Goal: Book appointment/travel/reservation

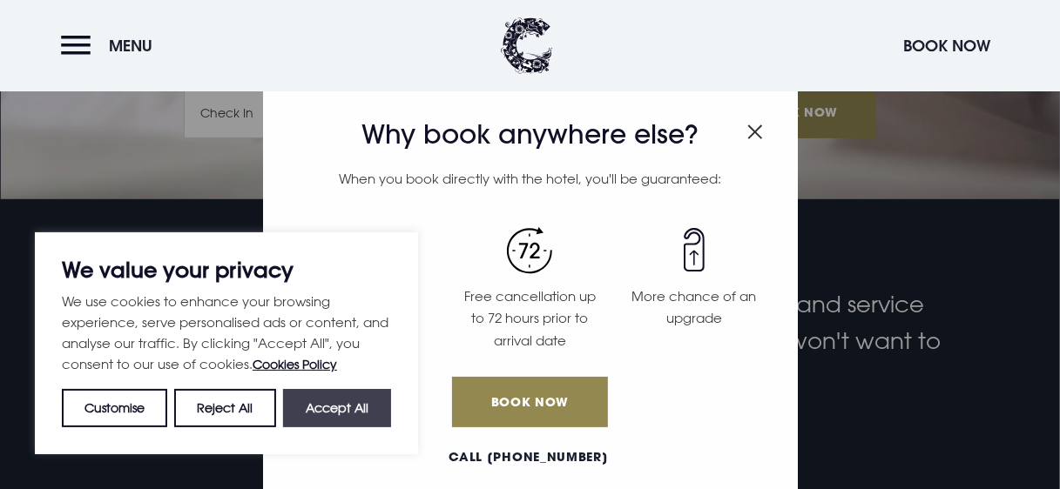
click at [344, 415] on button "Accept All" at bounding box center [337, 408] width 108 height 38
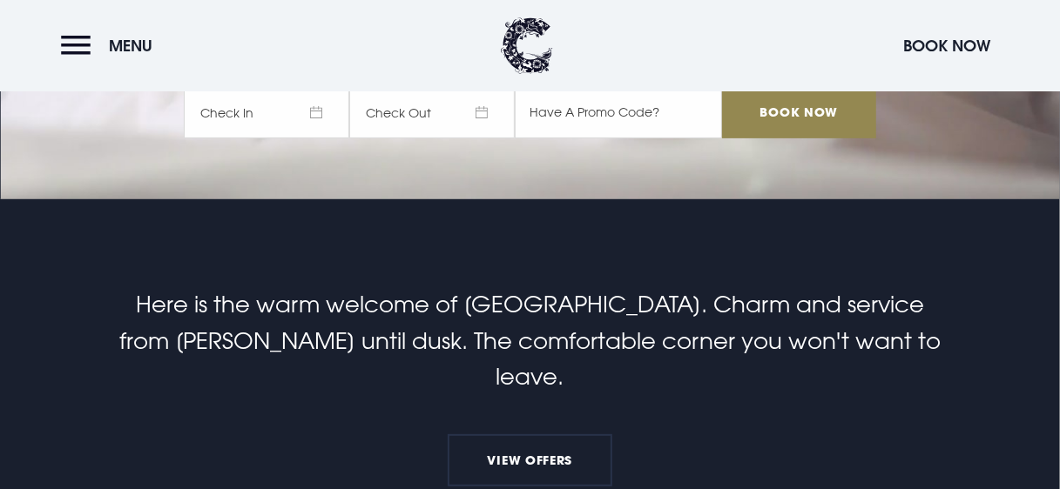
checkbox input "true"
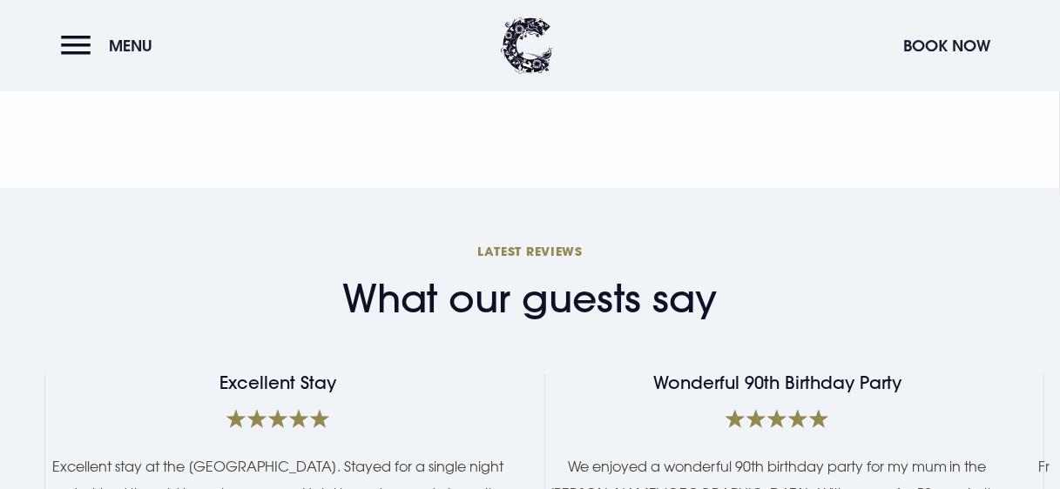
scroll to position [3192, 0]
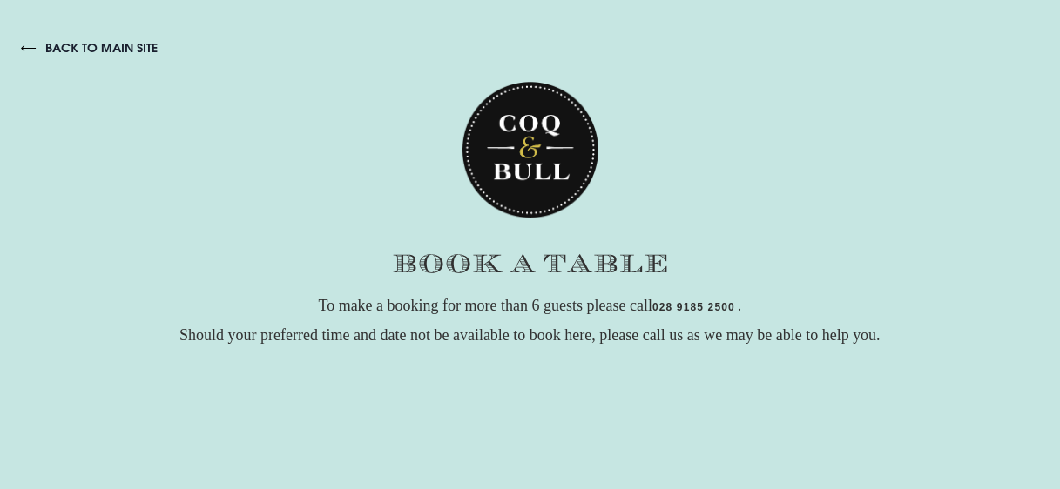
click at [526, 169] on img at bounding box center [530, 150] width 136 height 137
click at [492, 258] on img at bounding box center [530, 263] width 274 height 19
